Goal: Transaction & Acquisition: Purchase product/service

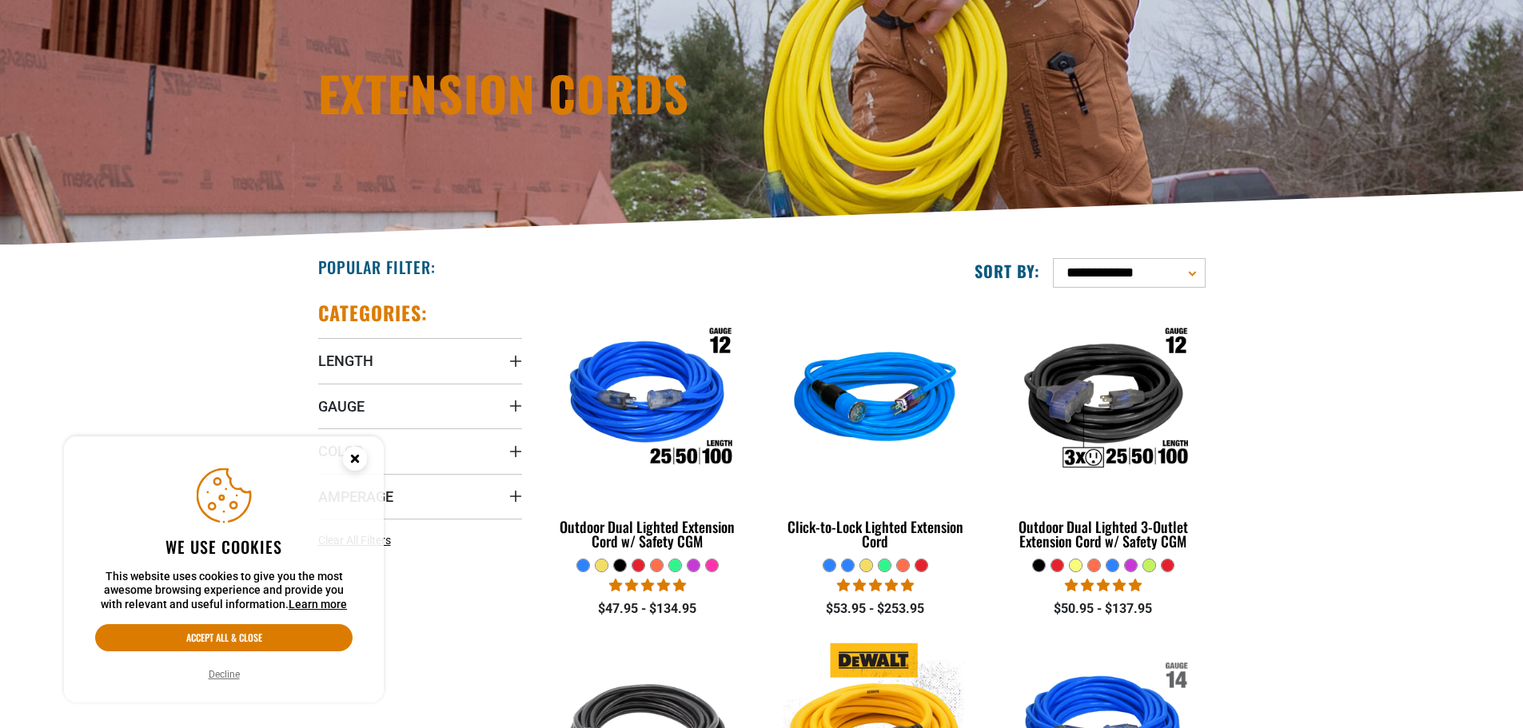
click at [367, 456] on icon "Cookie Consent" at bounding box center [355, 461] width 48 height 48
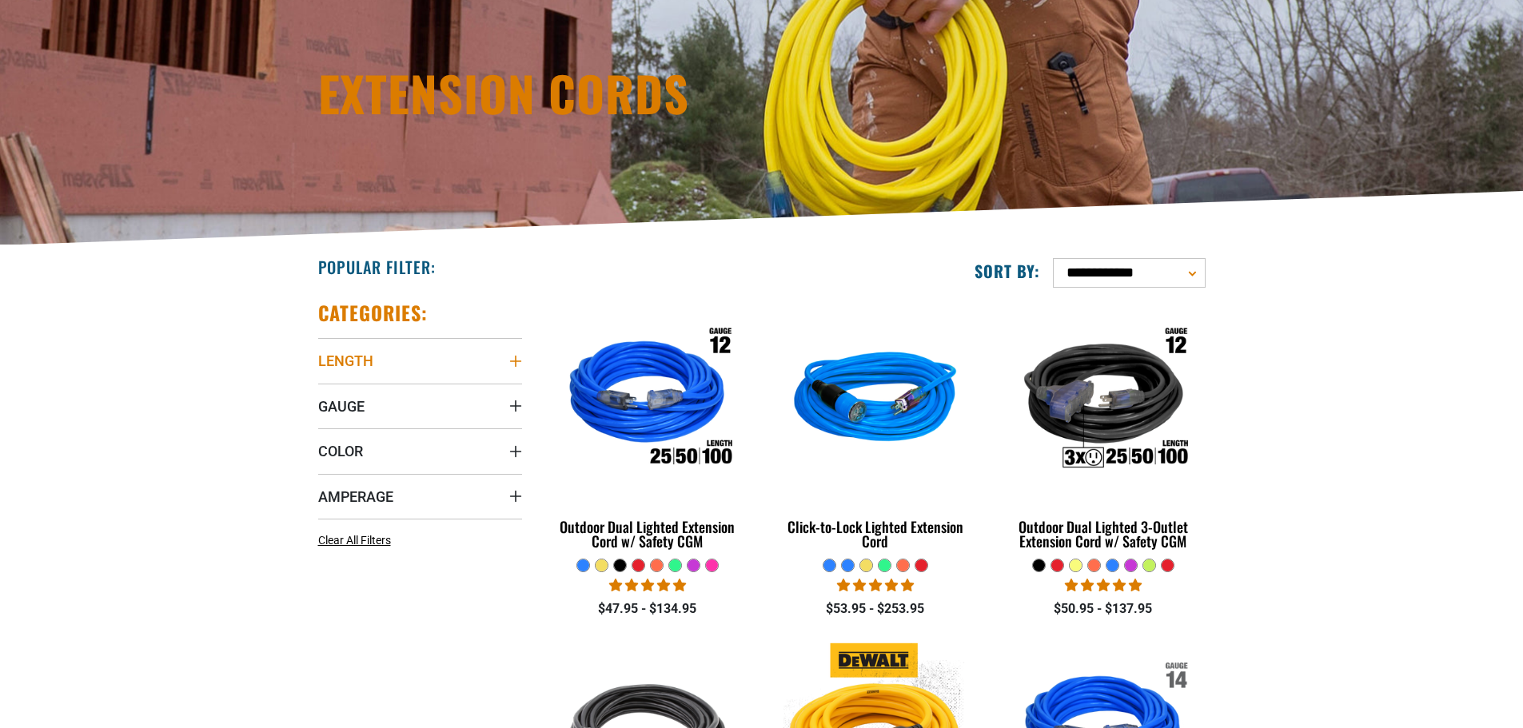
click at [377, 354] on summary "Length" at bounding box center [420, 360] width 204 height 45
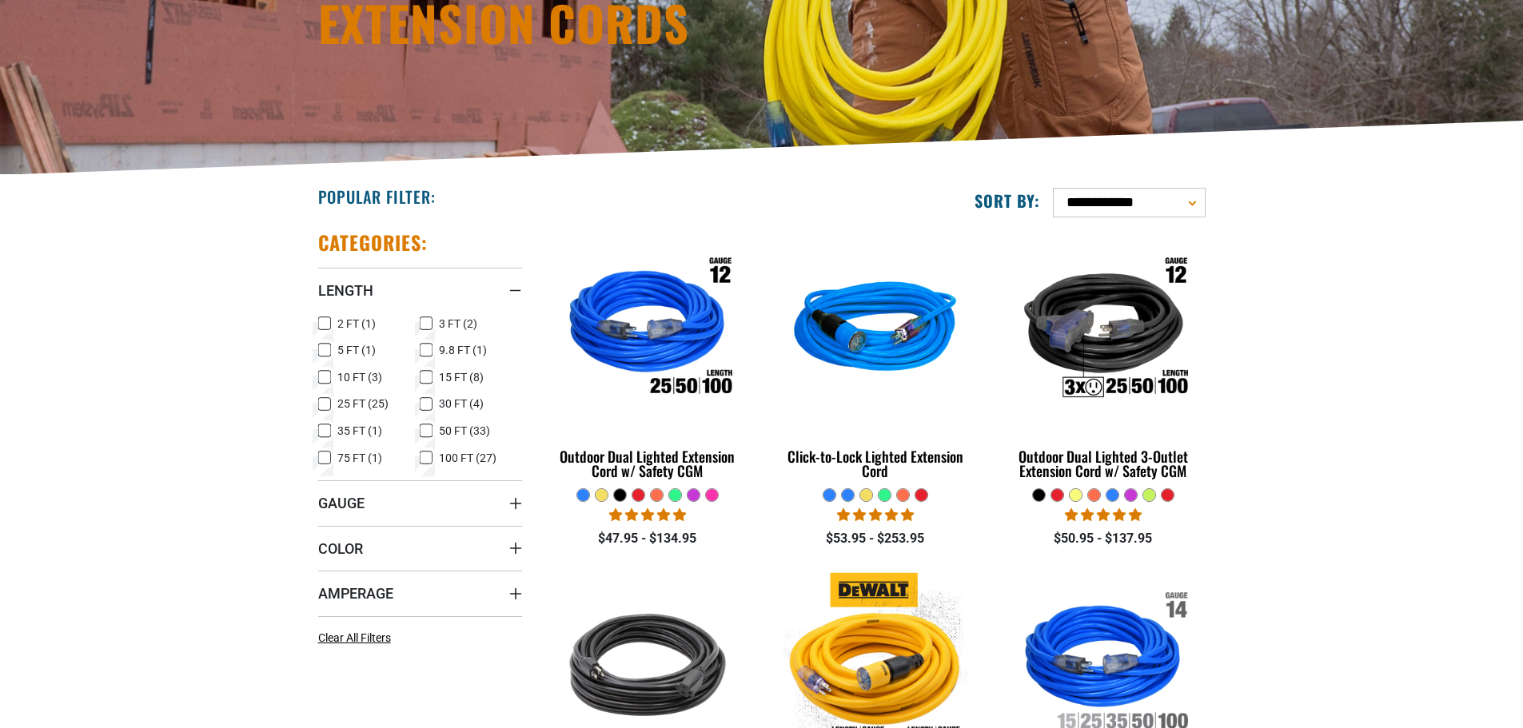
scroll to position [240, 0]
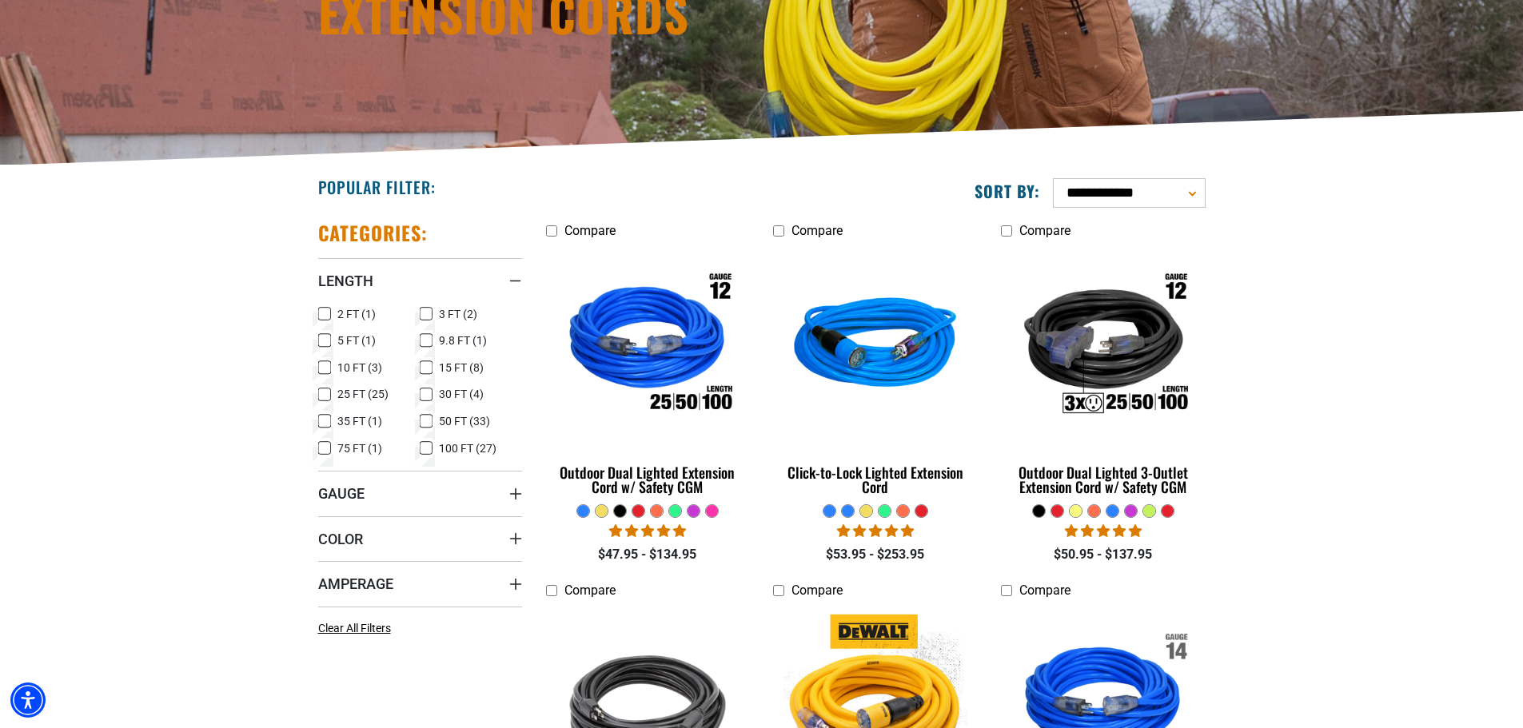
click at [325, 396] on icon at bounding box center [324, 395] width 13 height 21
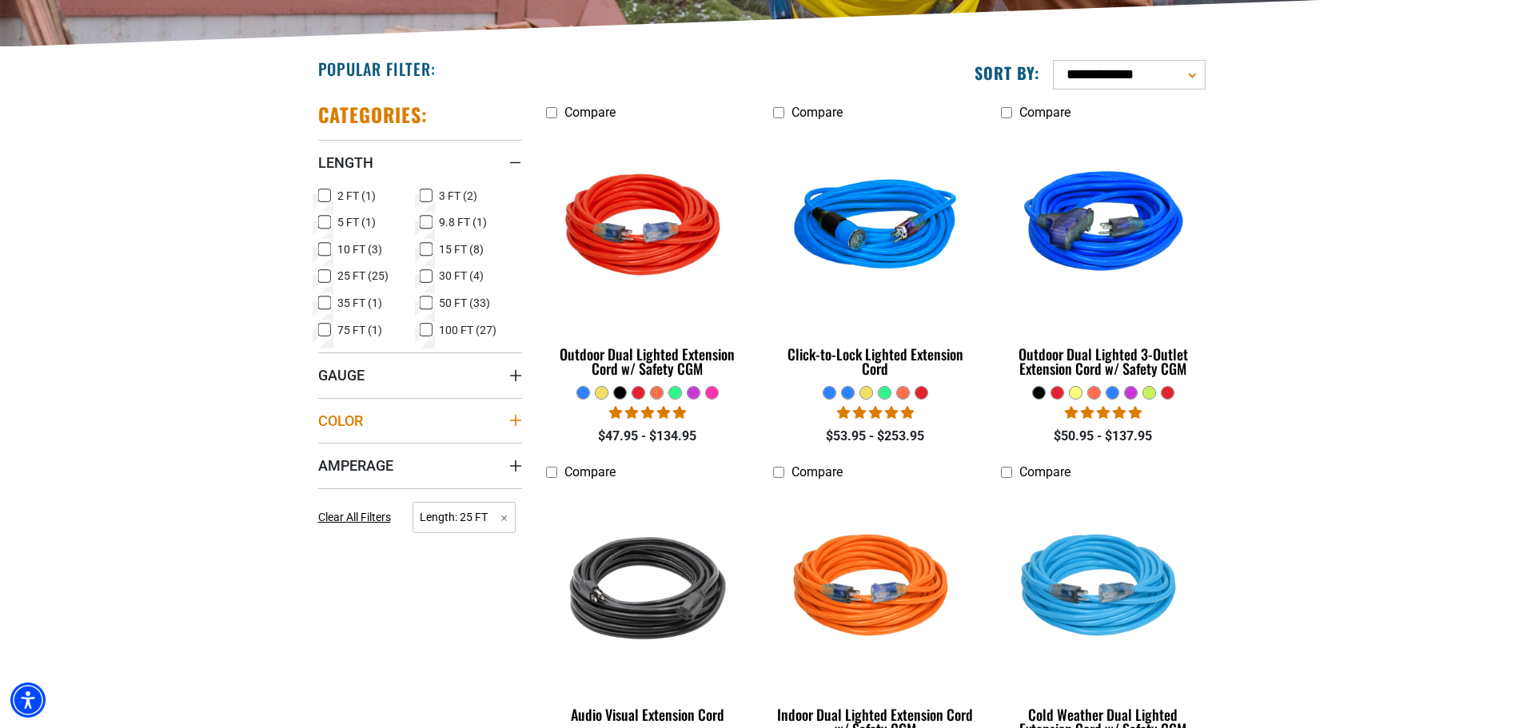
scroll to position [400, 0]
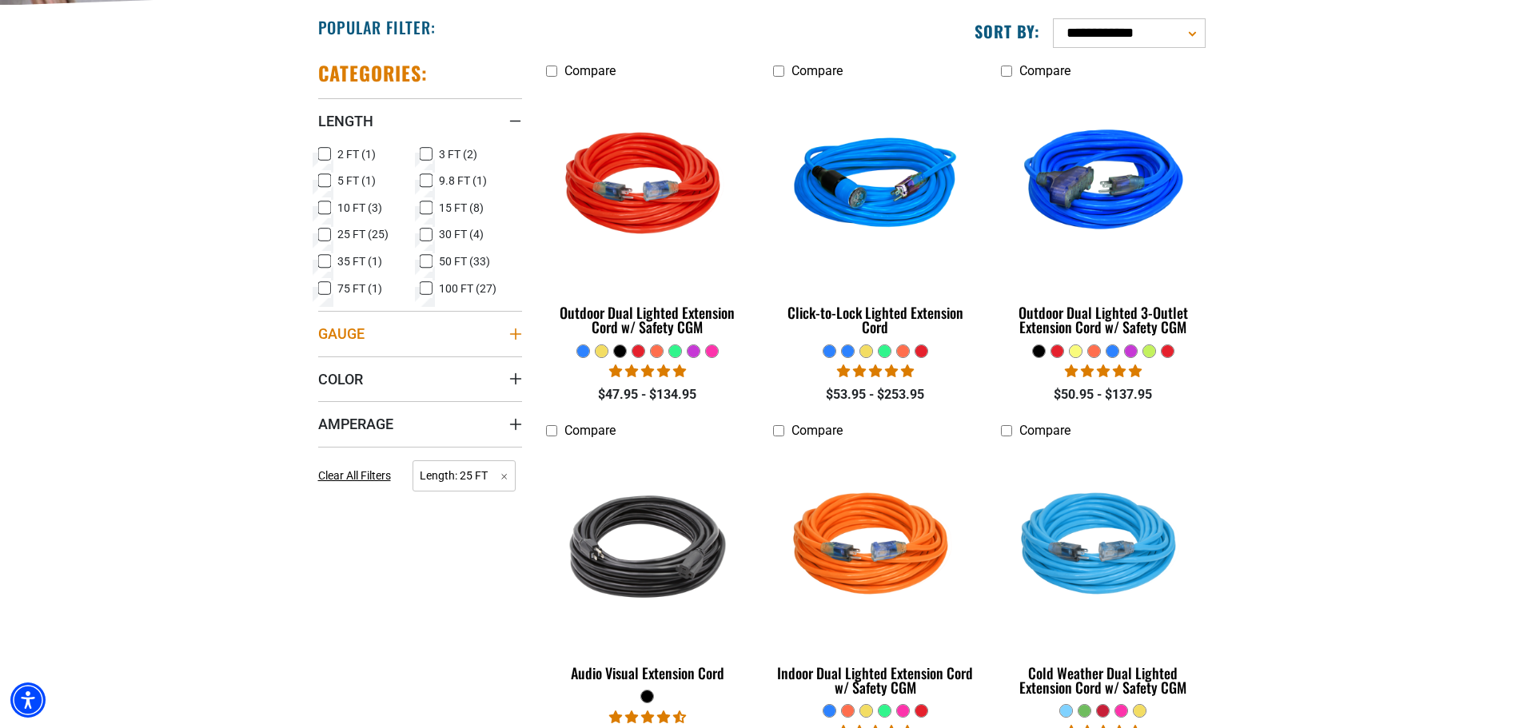
click at [344, 345] on summary "Gauge" at bounding box center [420, 333] width 204 height 45
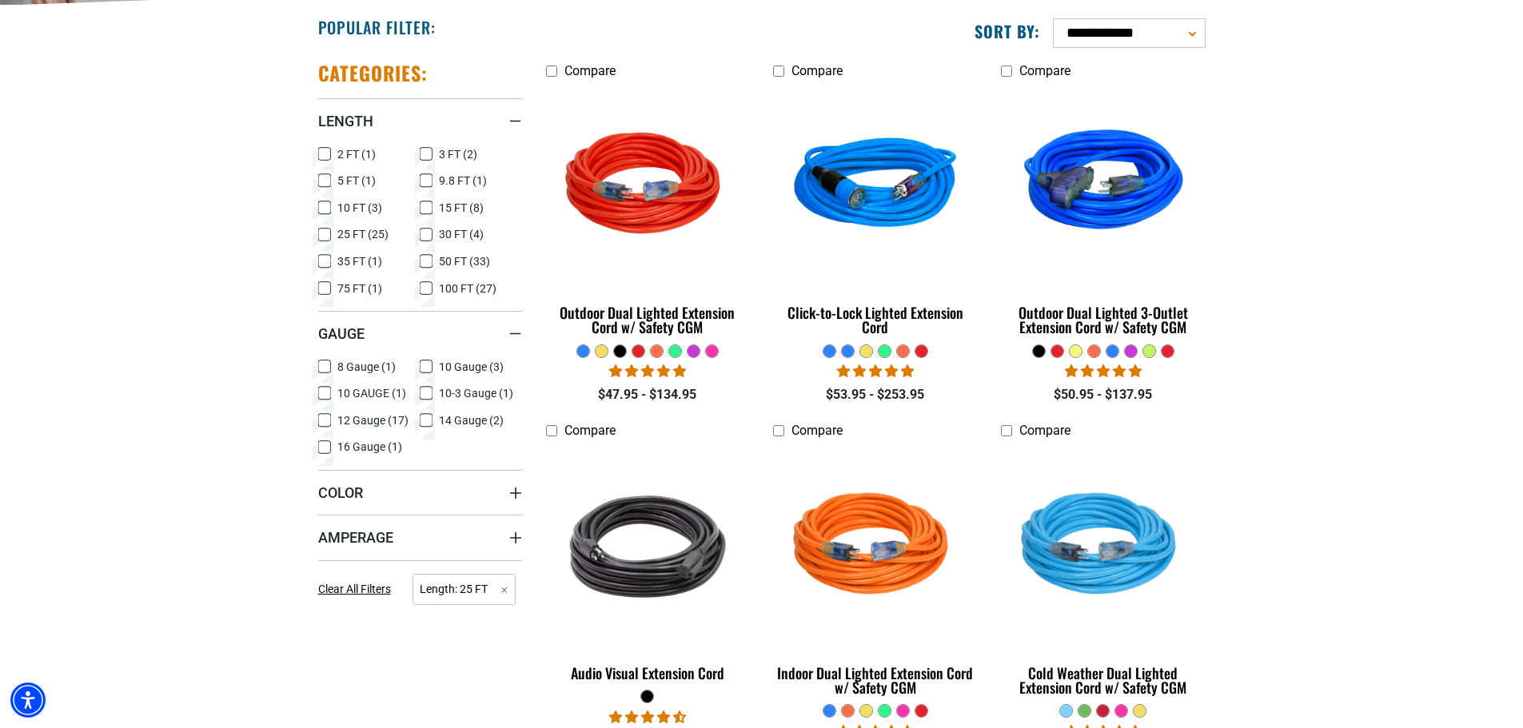
click at [323, 421] on icon at bounding box center [324, 420] width 13 height 21
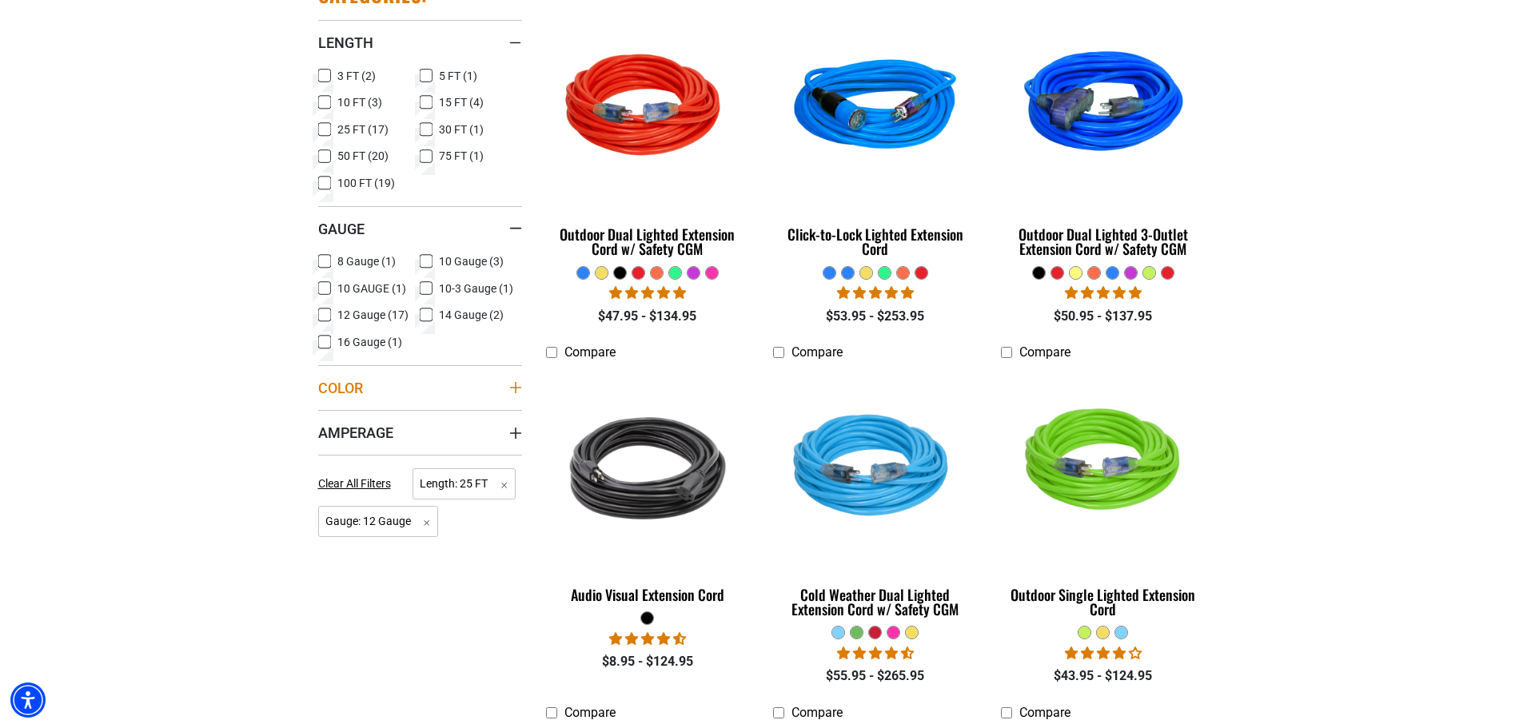
scroll to position [480, 0]
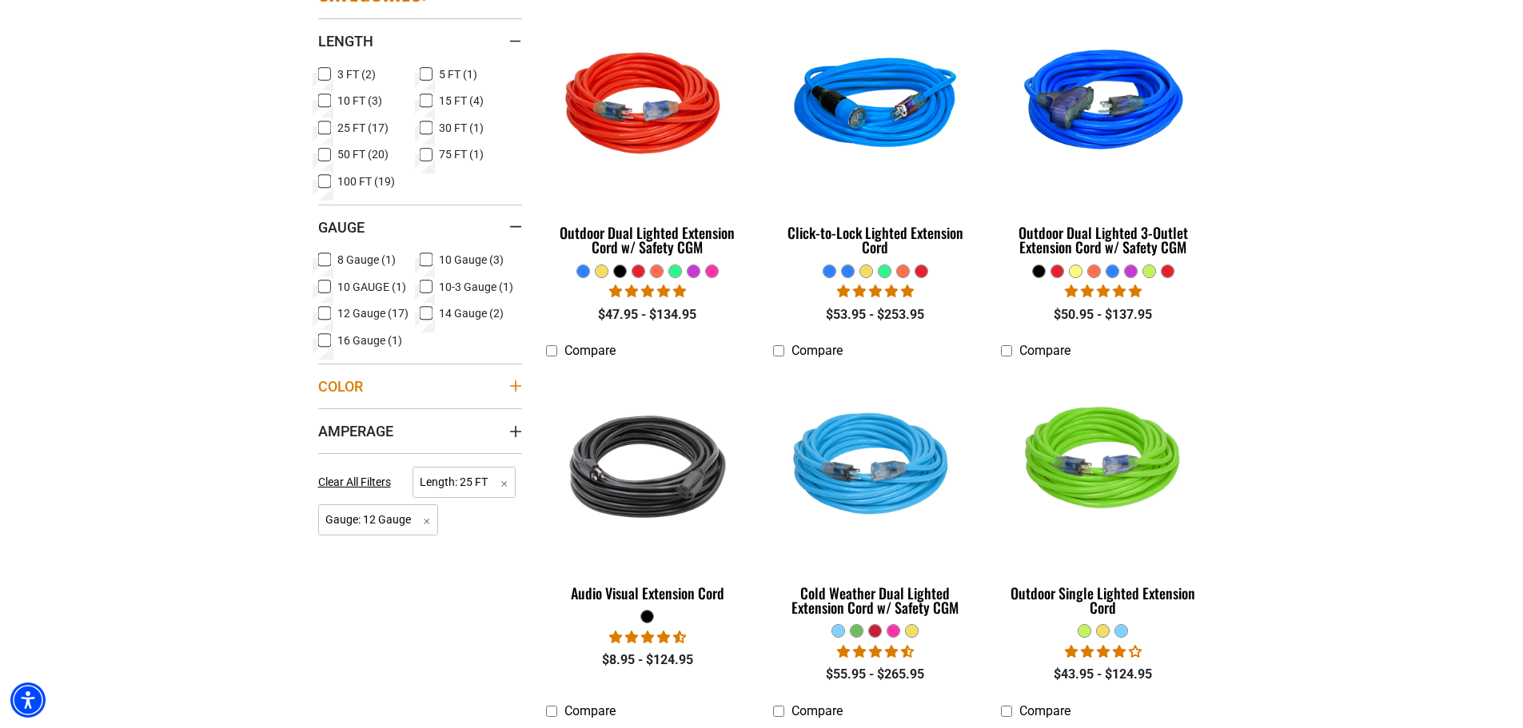
click at [342, 373] on summary "Color" at bounding box center [420, 386] width 204 height 45
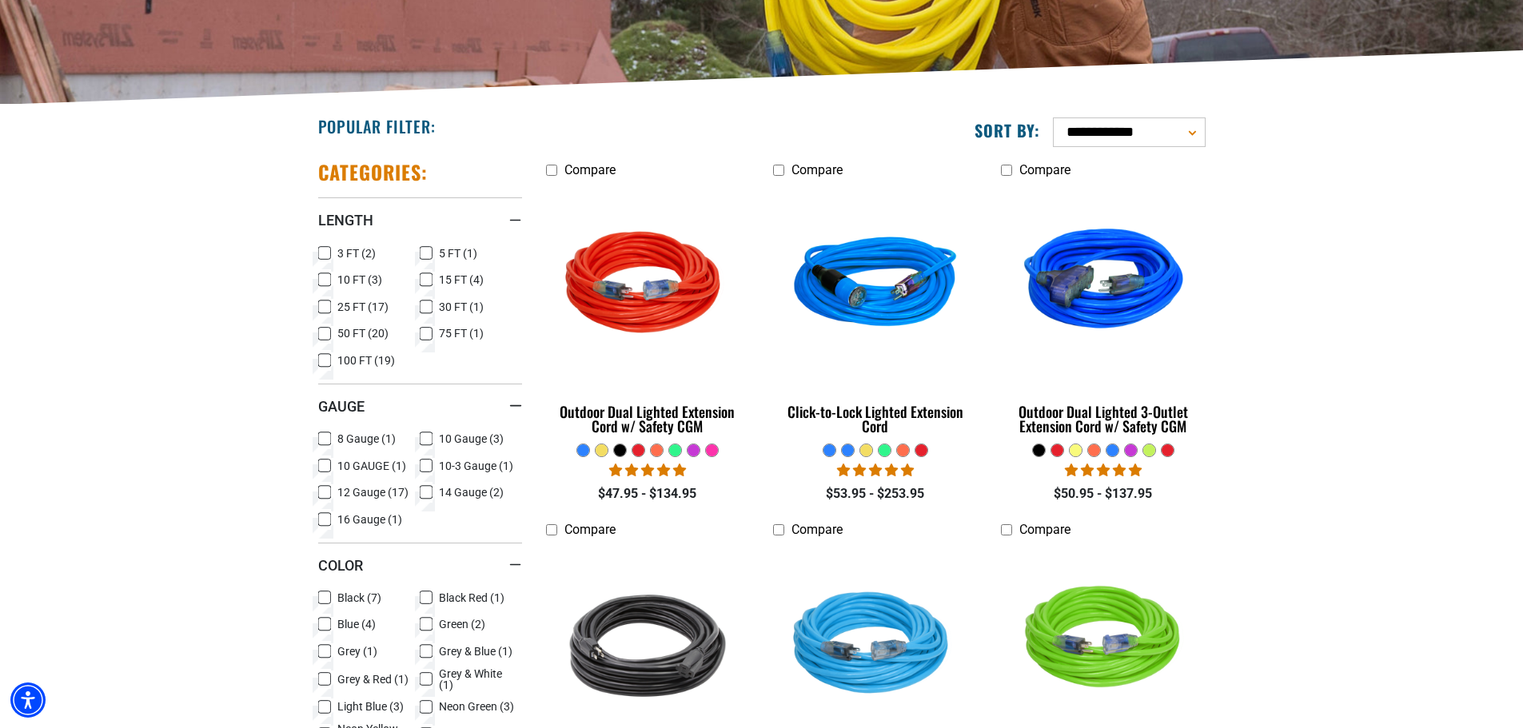
scroll to position [320, 0]
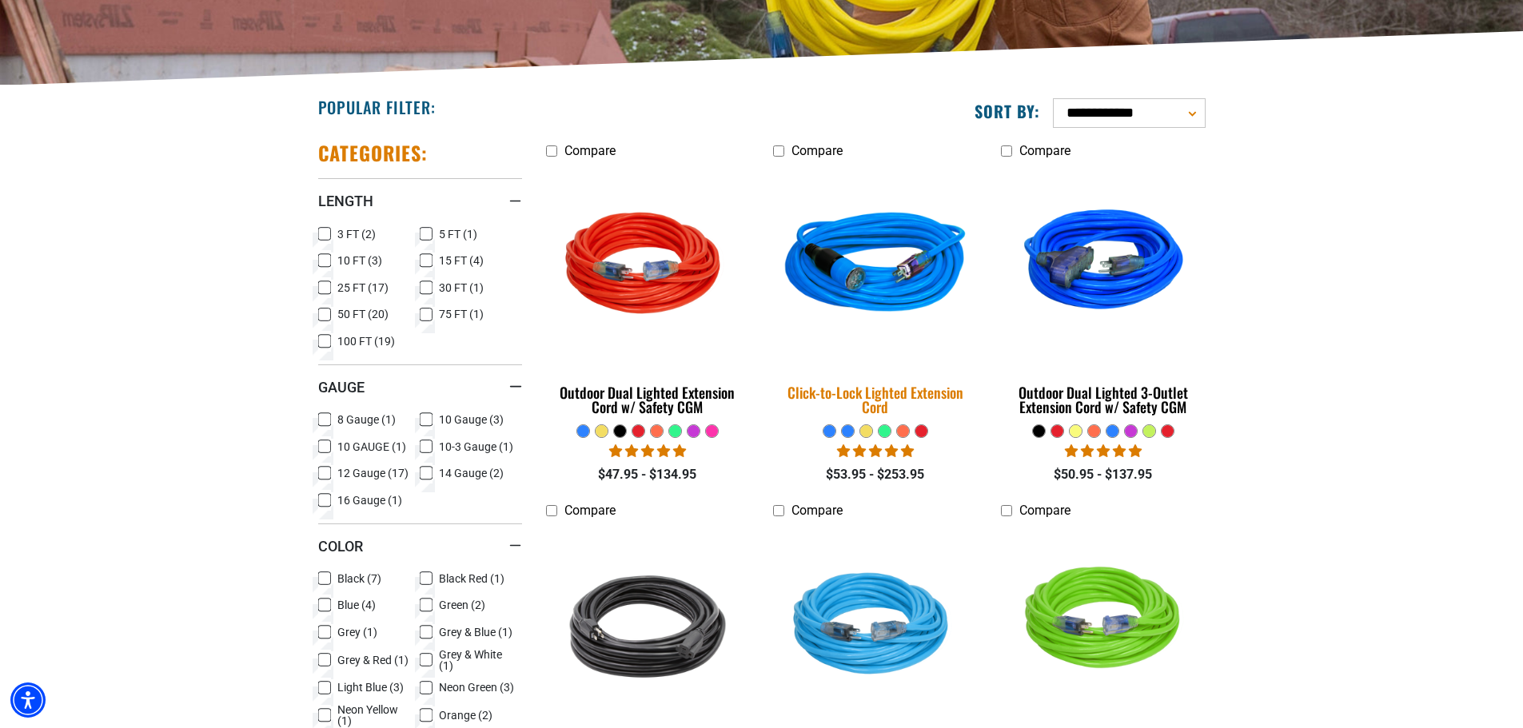
click at [891, 281] on img at bounding box center [875, 266] width 224 height 205
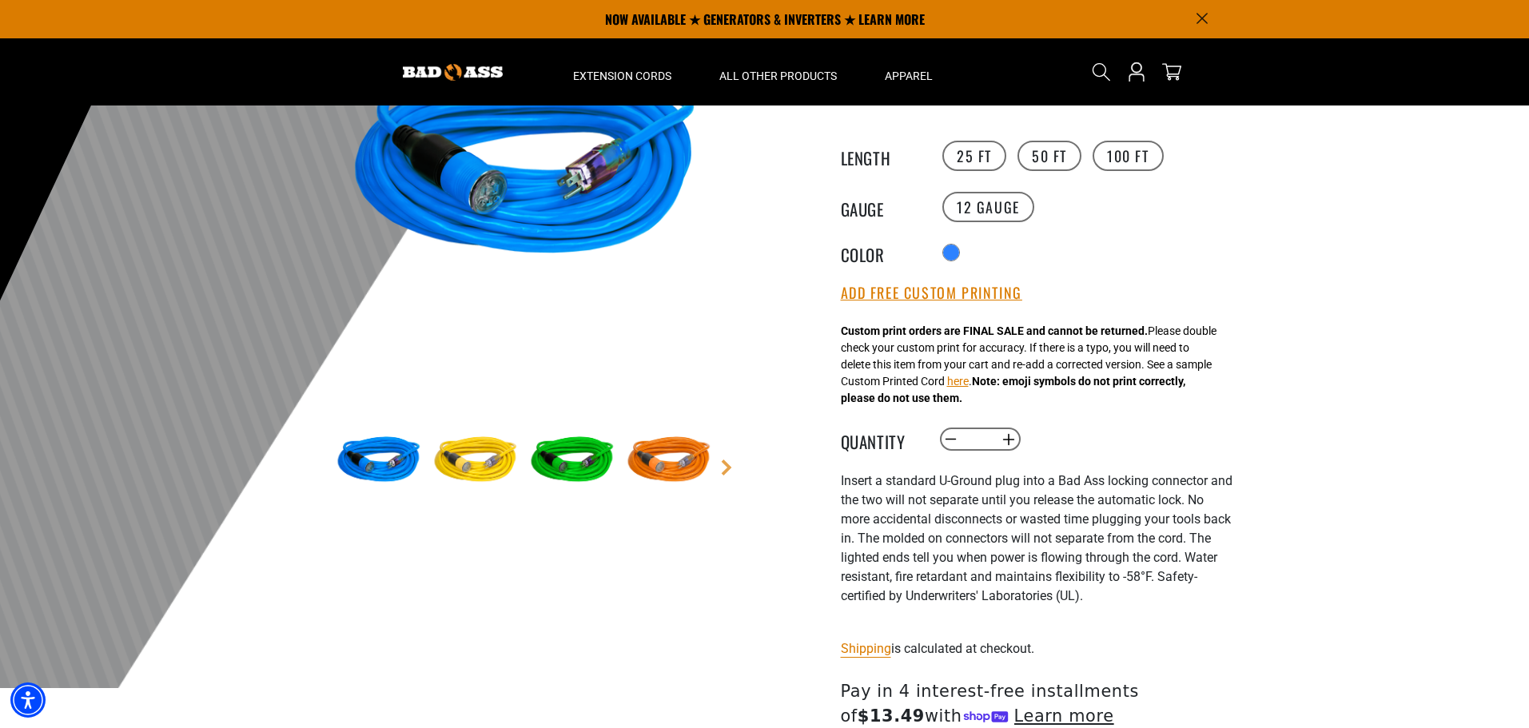
scroll to position [160, 0]
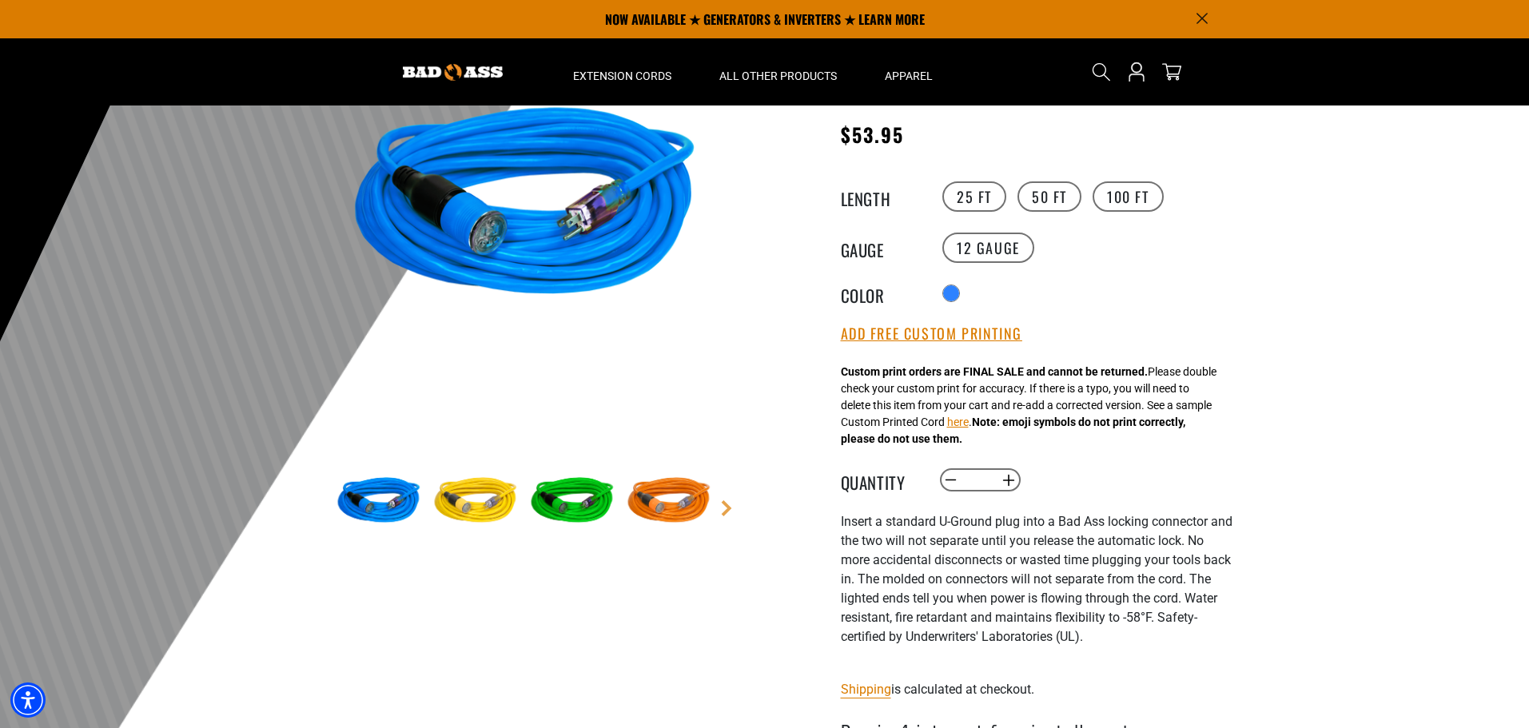
click at [690, 494] on img at bounding box center [669, 502] width 93 height 93
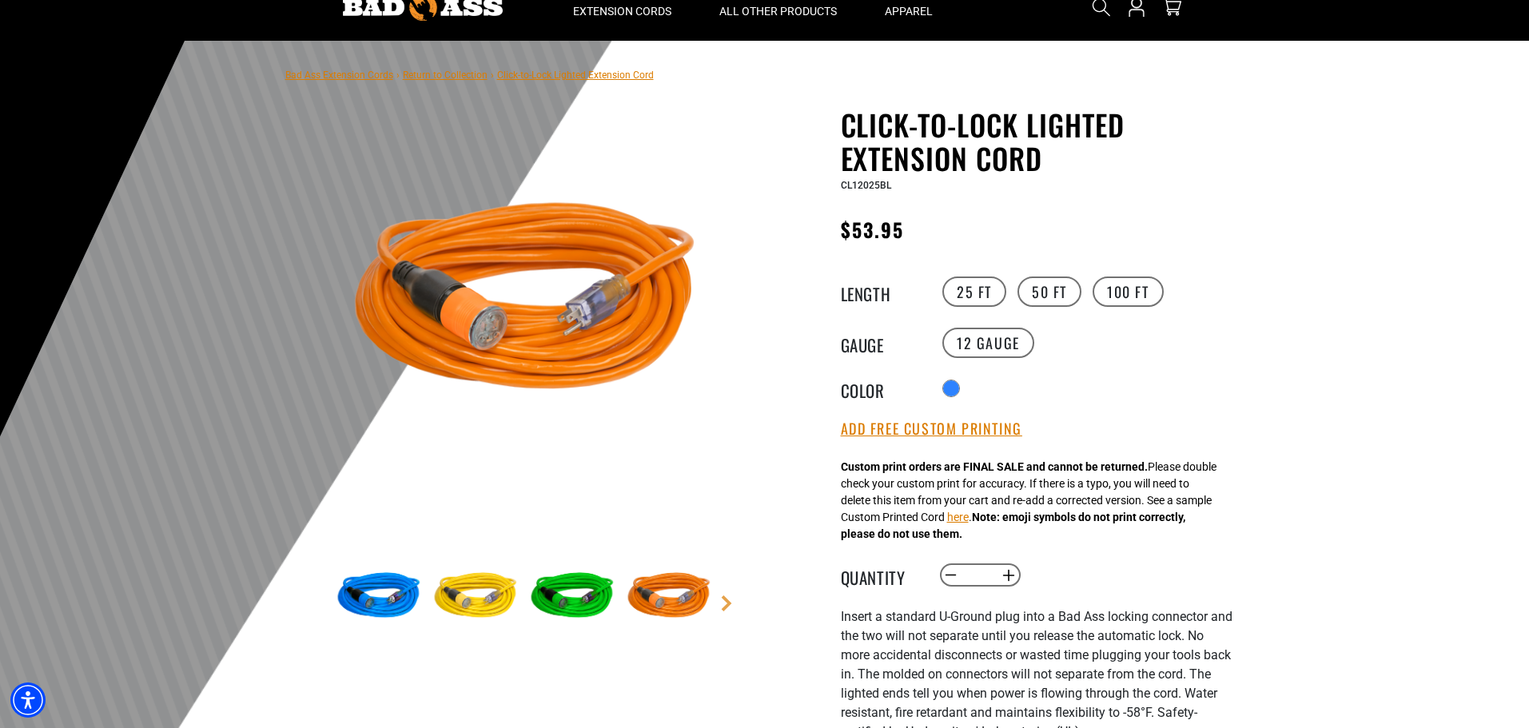
scroll to position [0, 0]
